Goal: Information Seeking & Learning: Understand process/instructions

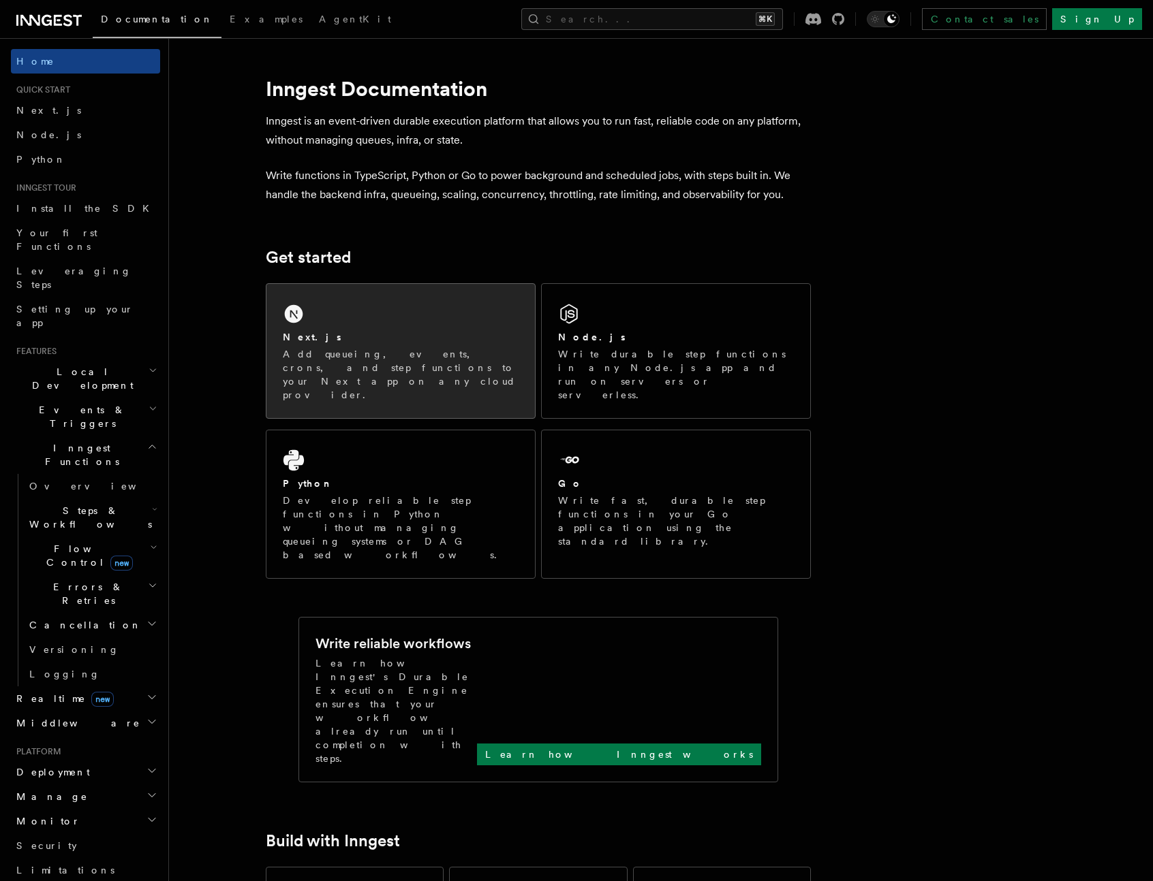
click at [450, 348] on p "Add queueing, events, crons, and step functions to your Next app on any cloud p…" at bounding box center [401, 374] width 236 height 54
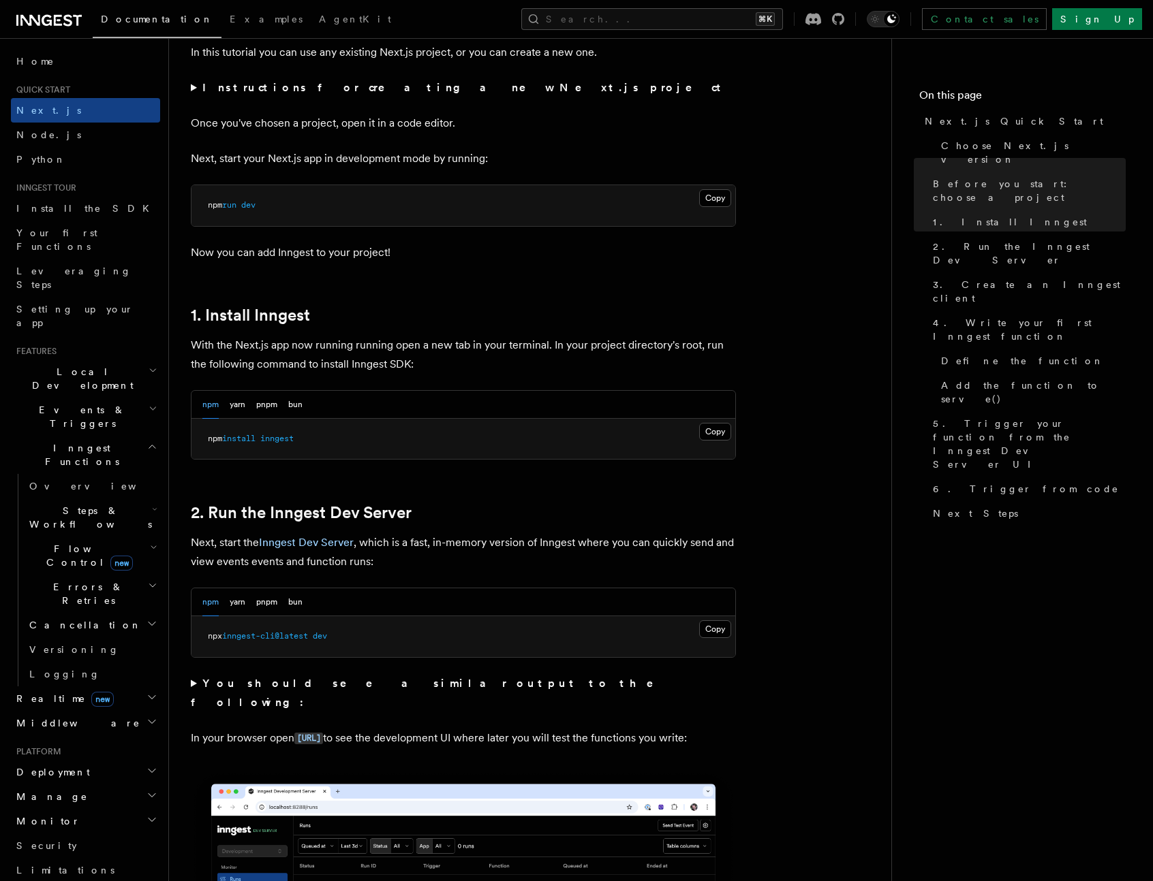
scroll to position [527, 0]
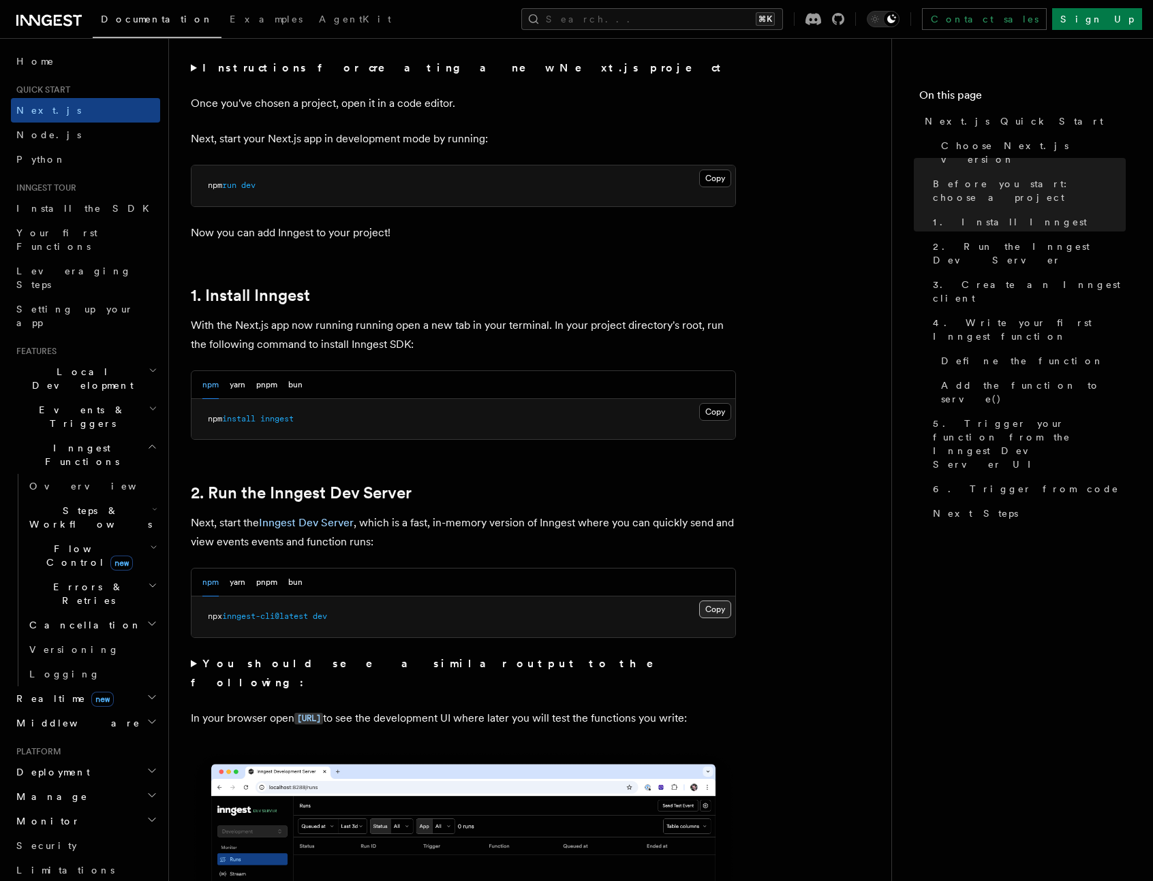
click at [729, 607] on button "Copy Copied" at bounding box center [715, 610] width 32 height 18
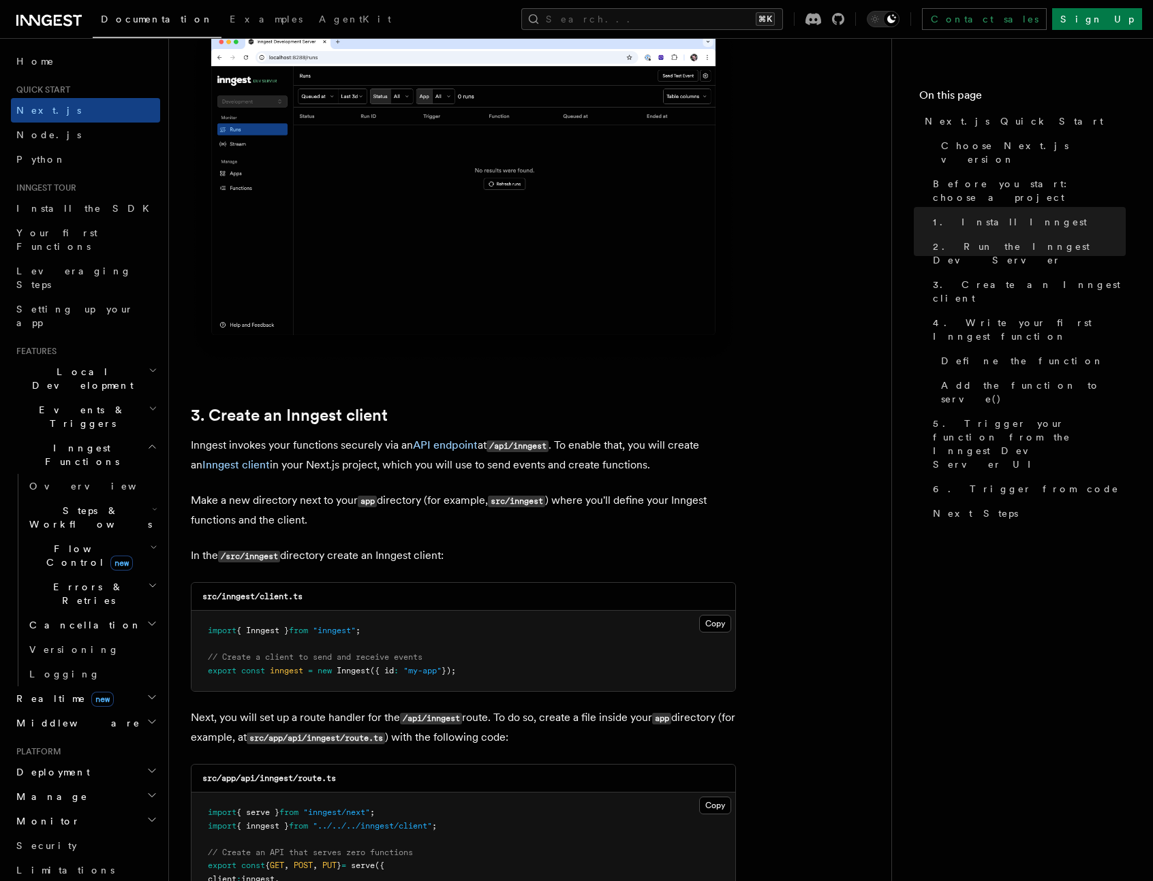
scroll to position [1315, 0]
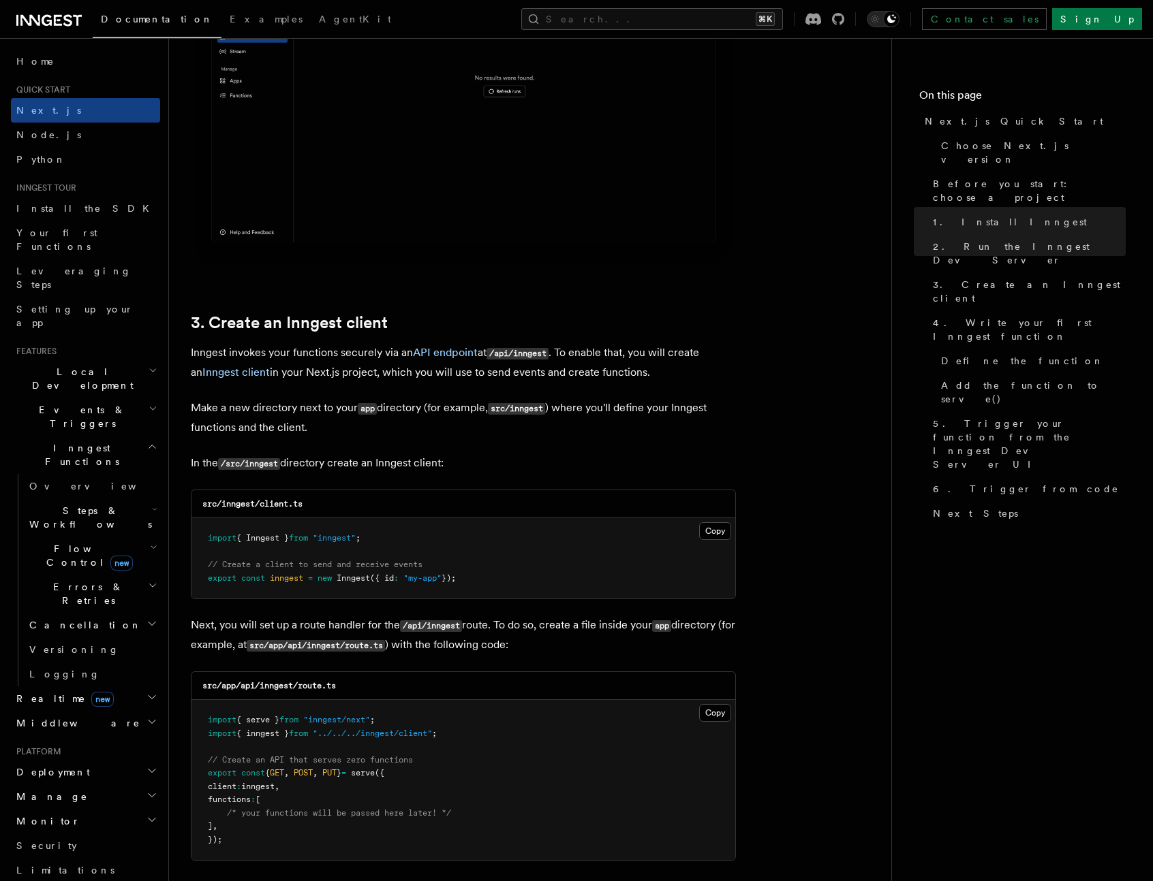
drag, startPoint x: 490, startPoint y: 354, endPoint x: 556, endPoint y: 348, distance: 65.6
click at [556, 348] on p "Inngest invokes your functions securely via an API endpoint at /api/inngest . T…" at bounding box center [463, 362] width 545 height 39
copy code "/api/inngest"
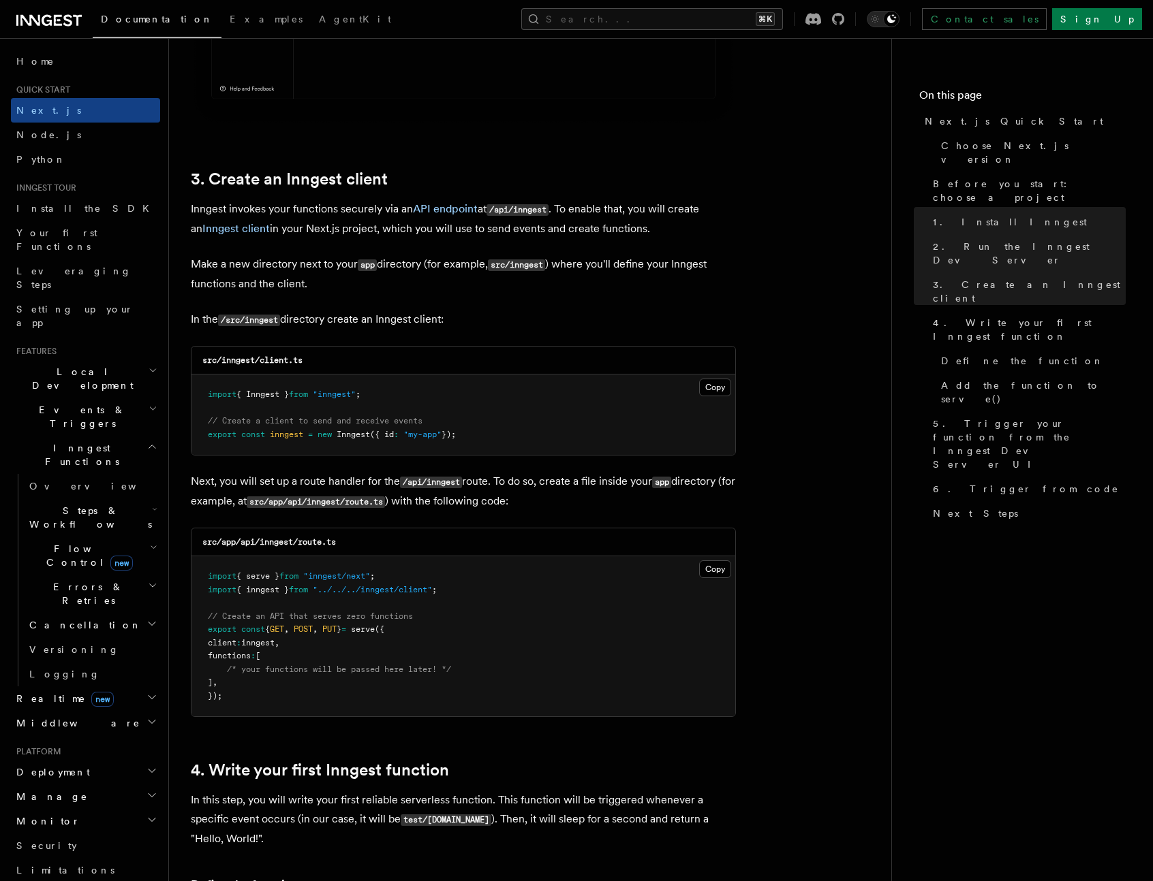
scroll to position [1477, 0]
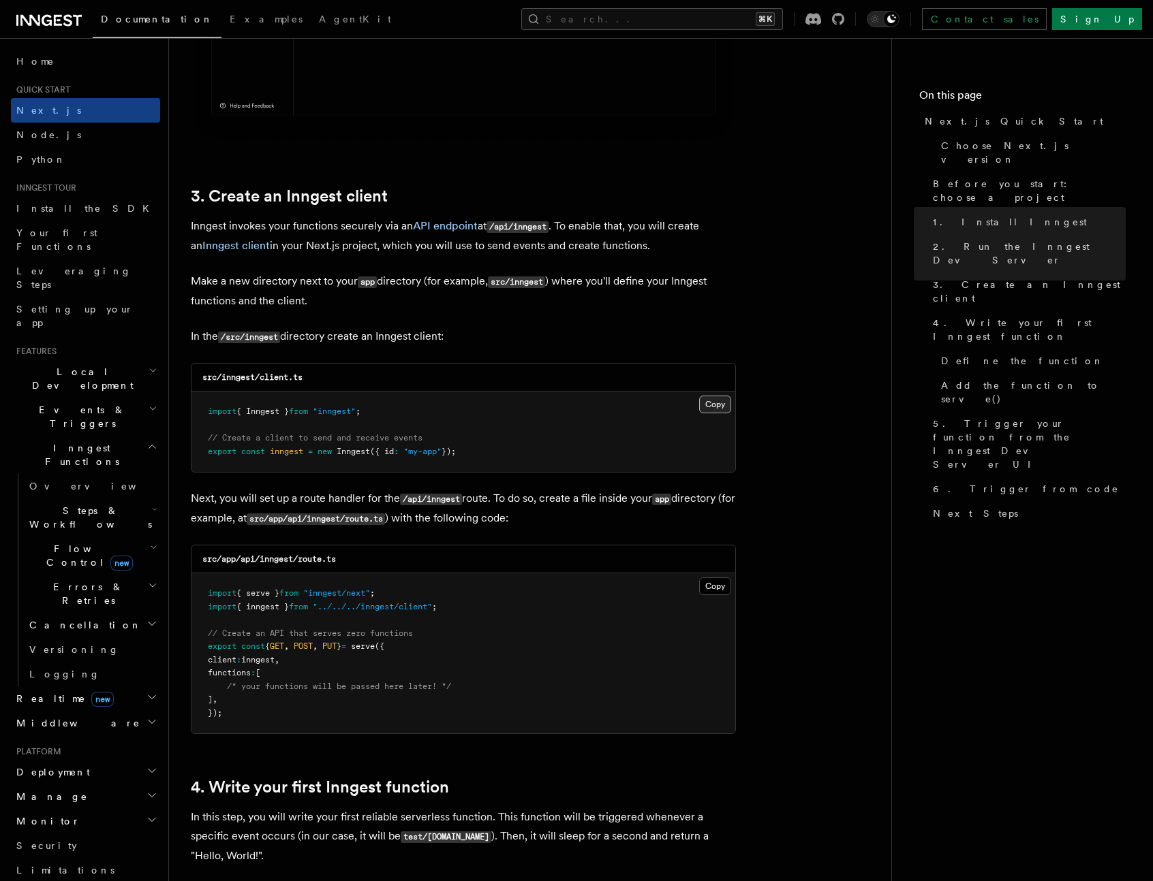
click at [717, 405] on button "Copy Copied" at bounding box center [715, 405] width 32 height 18
click at [636, 507] on p "Next, you will set up a route handler for the /api/inngest route. To do so, cre…" at bounding box center [463, 509] width 545 height 40
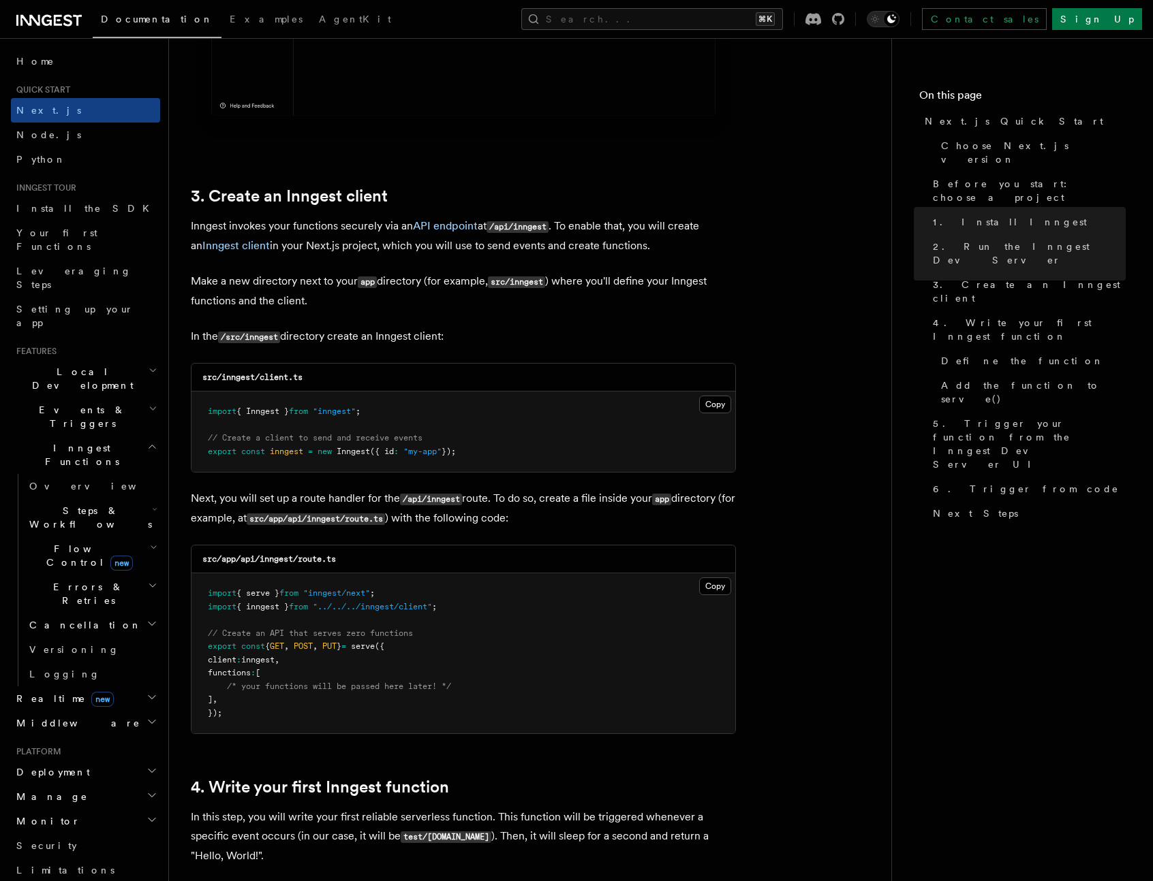
click at [709, 587] on button "Copy Copied" at bounding box center [715, 587] width 32 height 18
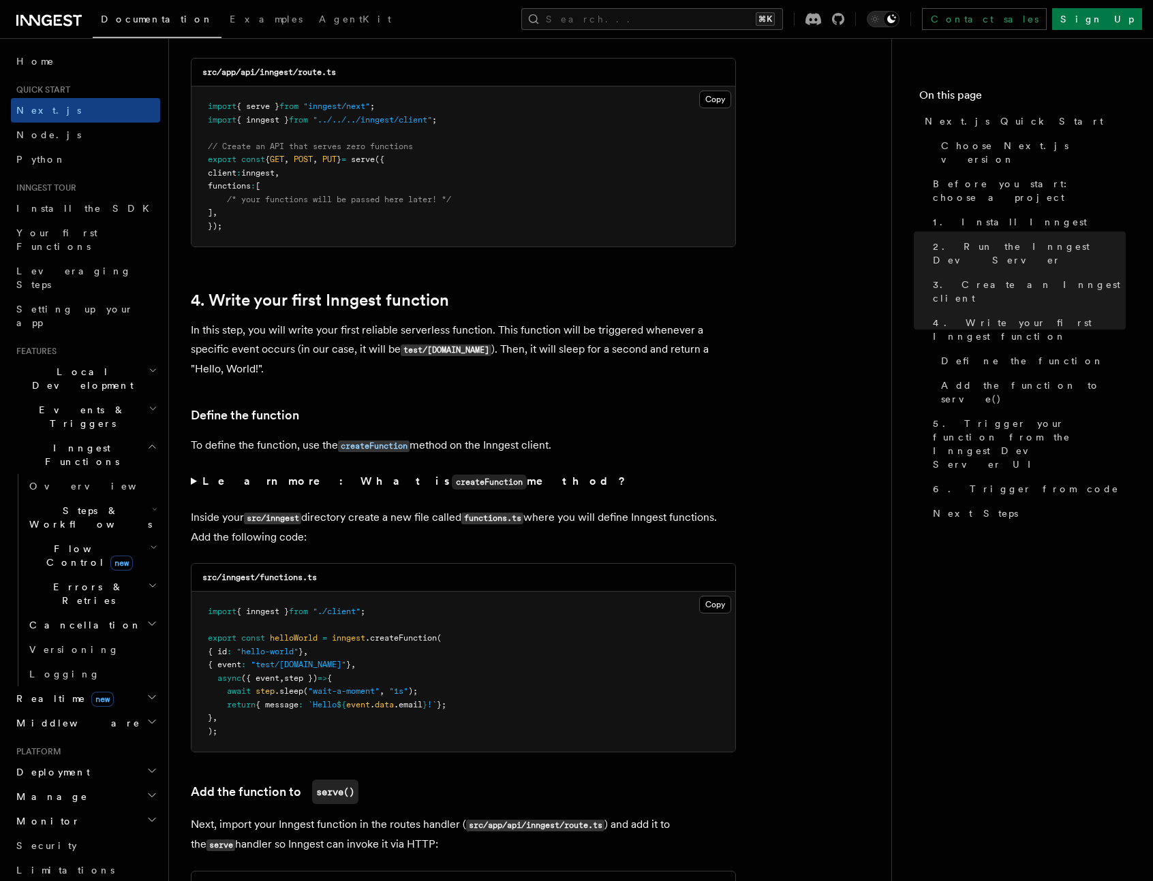
scroll to position [1981, 0]
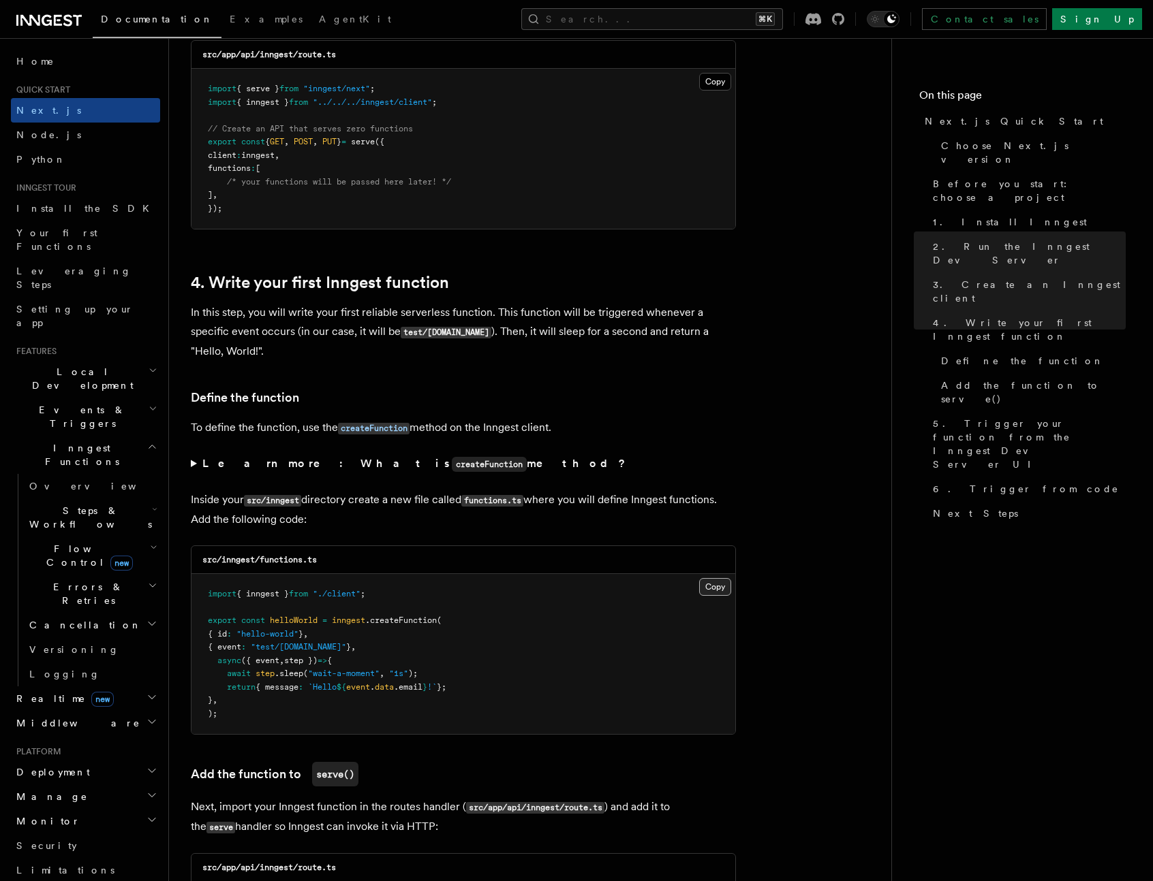
click at [710, 586] on button "Copy Copied" at bounding box center [715, 587] width 32 height 18
